Goal: Find specific page/section

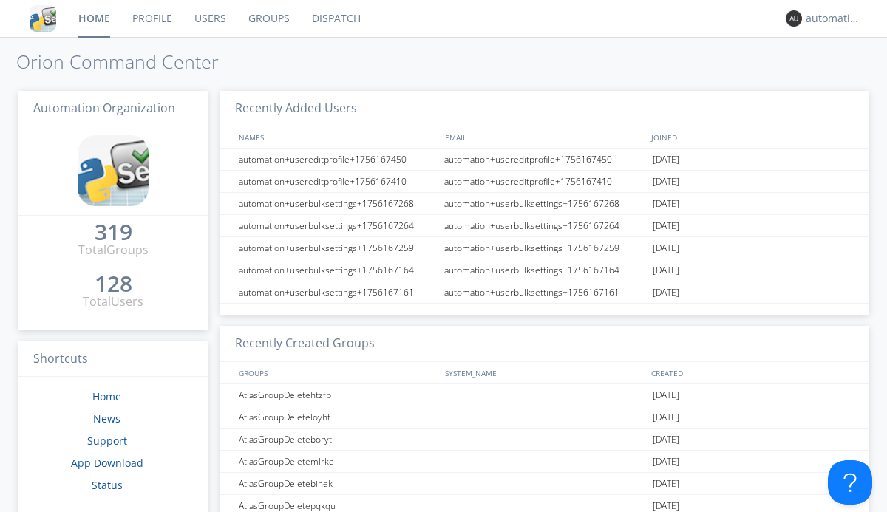
click at [335, 18] on link "Dispatch" at bounding box center [336, 18] width 71 height 37
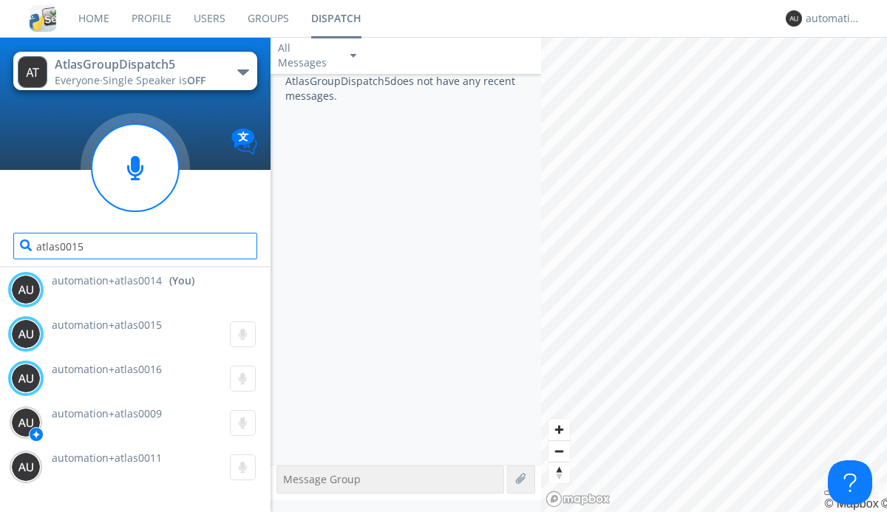
type input "atlas0015"
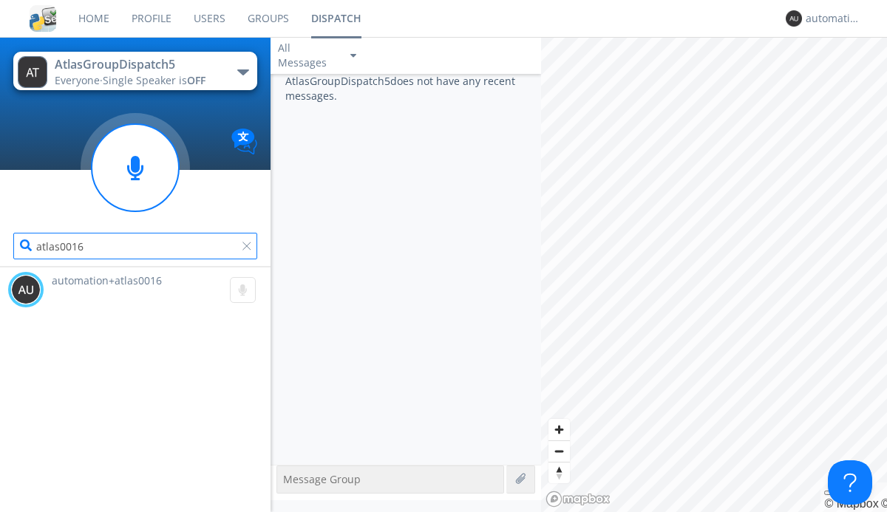
type input "atlas0016"
click at [830, 18] on div "automation+atlas0014" at bounding box center [833, 18] width 55 height 15
